Goal: Complete application form: Complete application form

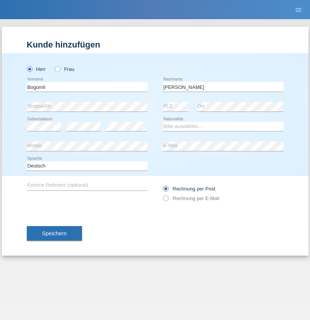
type input "[PERSON_NAME] [PERSON_NAME]"
select select "BG"
select select "C"
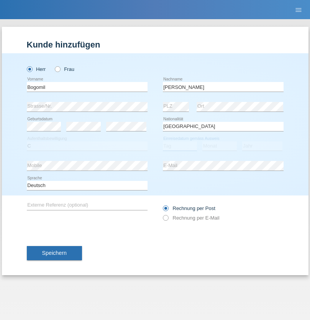
select select "29"
select select "04"
select select "2021"
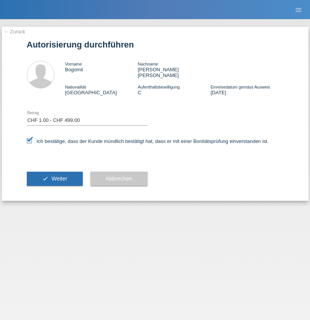
select select "1"
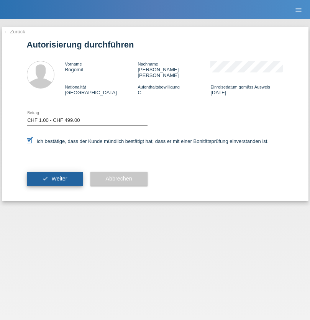
click at [54, 176] on span "Weiter" at bounding box center [59, 179] width 16 height 6
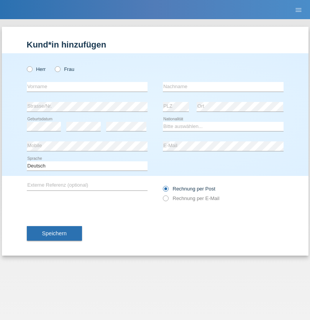
radio input "true"
click at [87, 87] on input "text" at bounding box center [87, 87] width 121 height 10
type input "Caicedo Medina"
click at [223, 87] on input "text" at bounding box center [223, 87] width 121 height 10
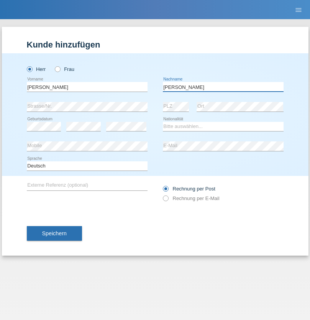
type input "Marlon"
select select "ES"
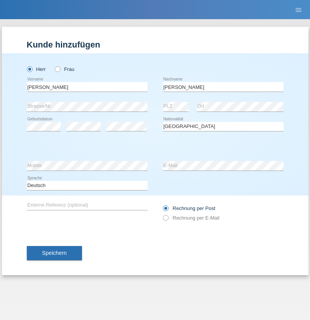
select select "C"
select select "25"
select select "03"
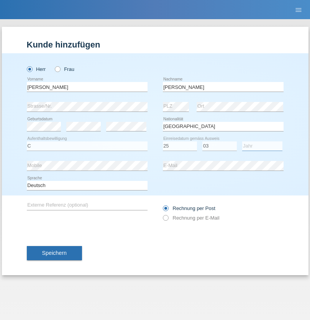
select select "2021"
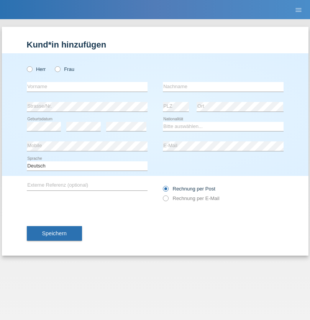
radio input "true"
click at [87, 87] on input "text" at bounding box center [87, 87] width 121 height 10
type input "firat"
click at [223, 87] on input "text" at bounding box center [223, 87] width 121 height 10
type input "kara"
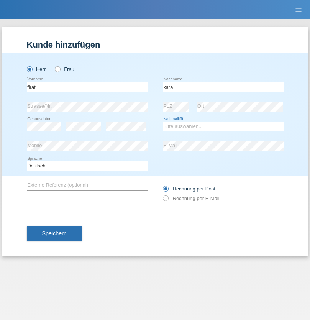
select select "CH"
